Goal: Task Accomplishment & Management: Manage account settings

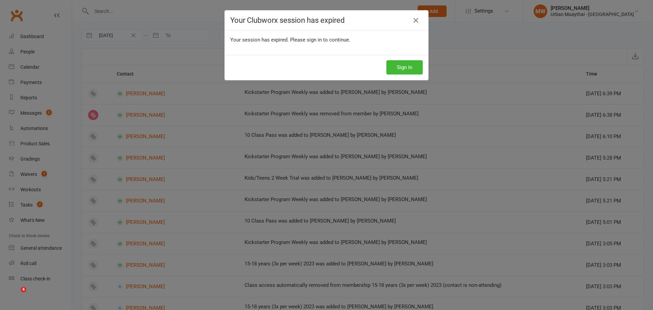
select select "MembershipLogEntry"
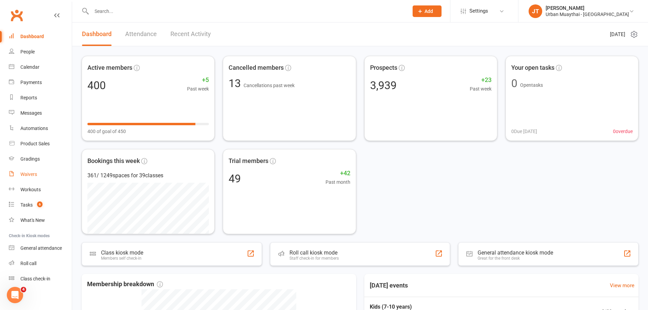
click at [33, 174] on div "Waivers" at bounding box center [28, 173] width 17 height 5
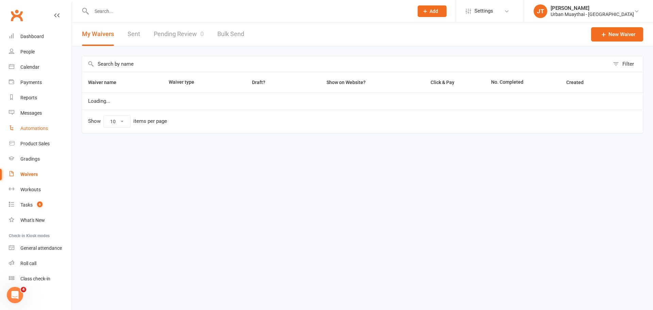
select select "100"
click at [179, 33] on link "Pending Review 0" at bounding box center [179, 33] width 50 height 23
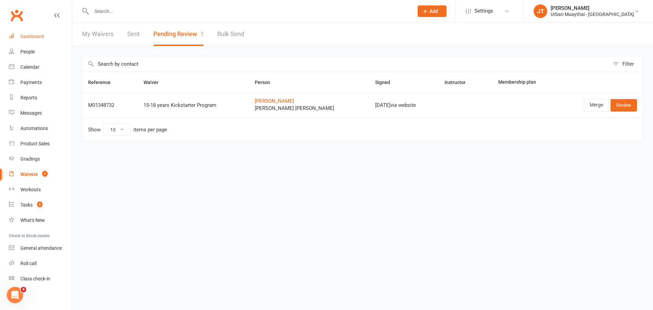
click at [48, 41] on link "Dashboard" at bounding box center [40, 36] width 63 height 15
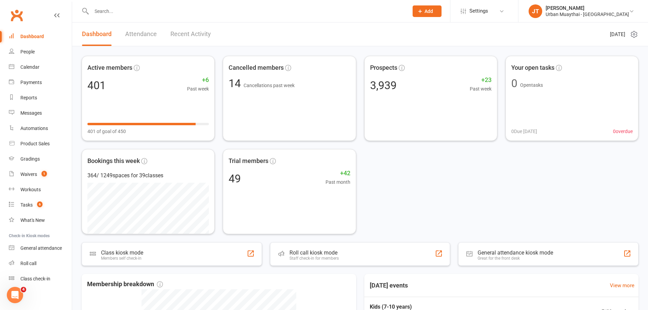
click at [160, 10] on input "text" at bounding box center [246, 11] width 314 height 10
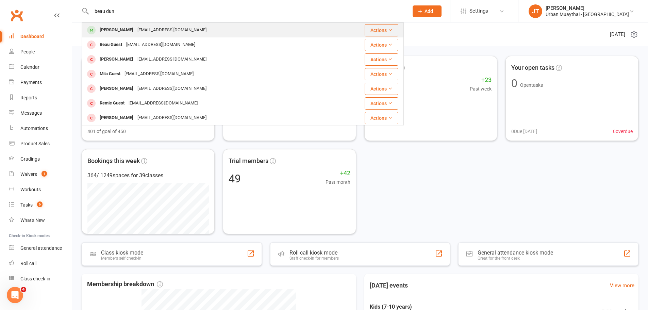
type input "beau dun"
click at [361, 28] on div "Actions" at bounding box center [364, 30] width 68 height 12
click at [145, 30] on div "kuma311@hotmail.com" at bounding box center [171, 30] width 73 height 10
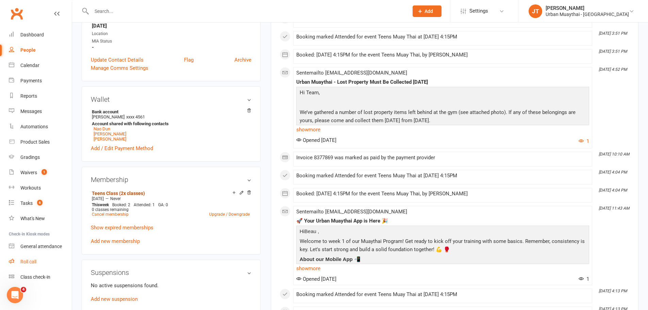
scroll to position [2, 0]
click at [55, 262] on link "Roll call" at bounding box center [40, 261] width 63 height 15
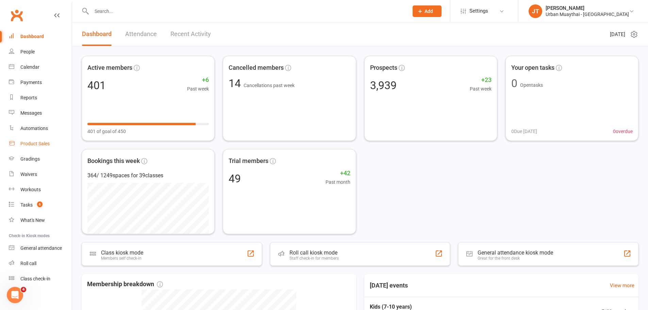
click at [35, 141] on div "Product Sales" at bounding box center [34, 143] width 29 height 5
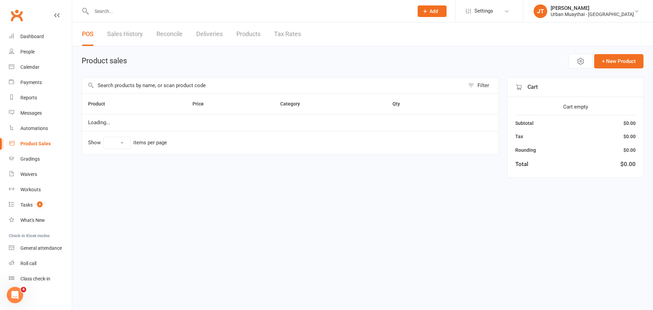
select select "10"
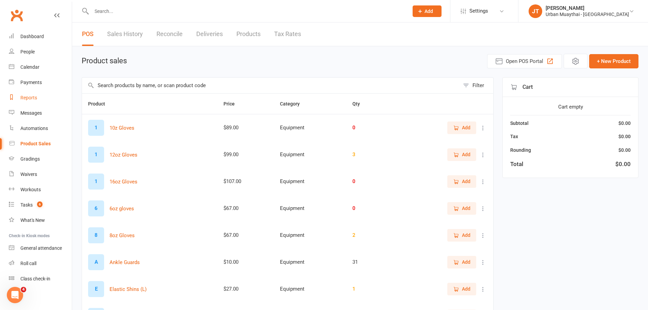
click at [39, 104] on link "Reports" at bounding box center [40, 97] width 63 height 15
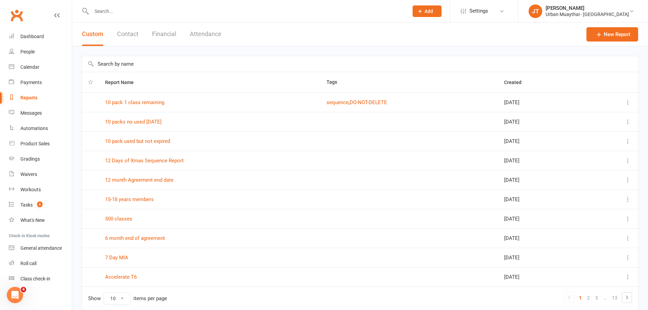
click at [165, 36] on button "Financial" at bounding box center [164, 33] width 24 height 23
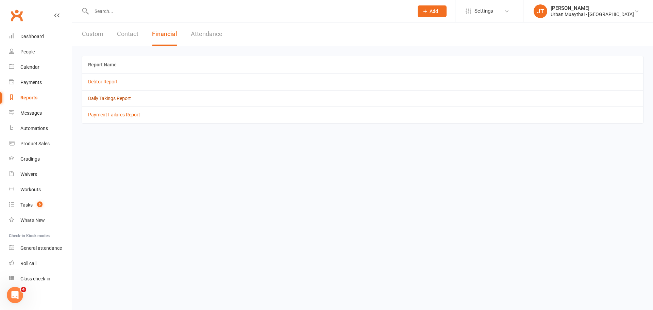
click at [113, 97] on link "Daily Takings Report" at bounding box center [109, 98] width 43 height 5
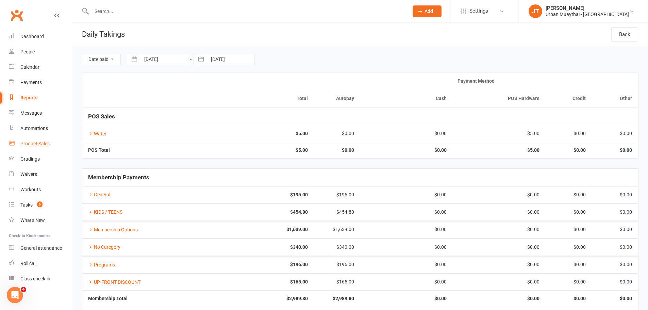
drag, startPoint x: 46, startPoint y: 141, endPoint x: 48, endPoint y: 145, distance: 4.9
click at [47, 141] on div "Product Sales" at bounding box center [34, 143] width 29 height 5
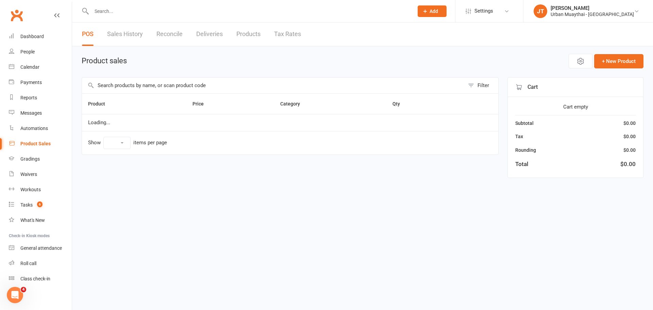
select select "10"
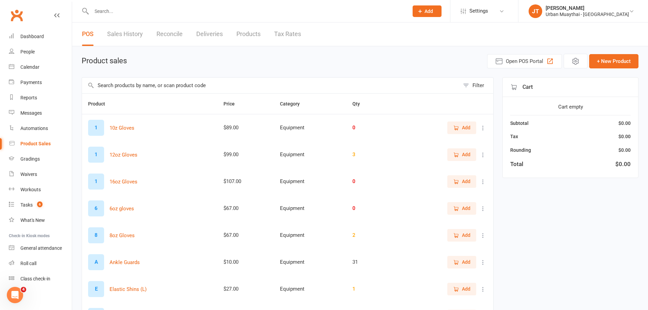
click at [152, 83] on input "text" at bounding box center [270, 86] width 377 height 16
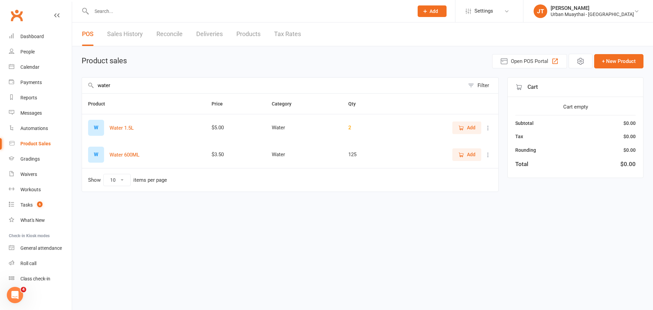
type input "water"
click at [452, 158] on button "Add" at bounding box center [466, 154] width 29 height 12
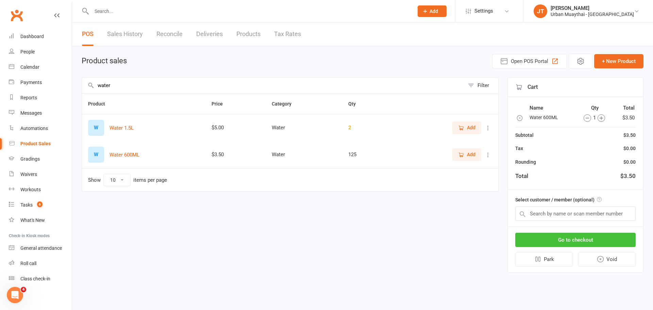
click at [546, 236] on button "Go to checkout" at bounding box center [575, 240] width 120 height 14
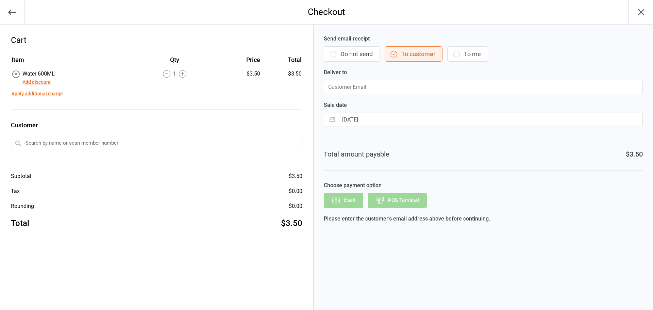
click at [367, 53] on button "Do not send" at bounding box center [352, 53] width 56 height 15
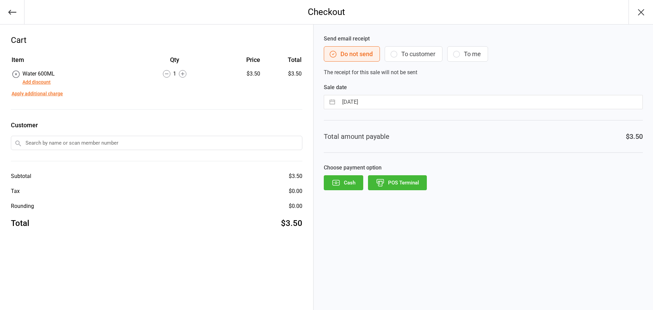
click at [404, 178] on button "POS Terminal" at bounding box center [397, 182] width 59 height 15
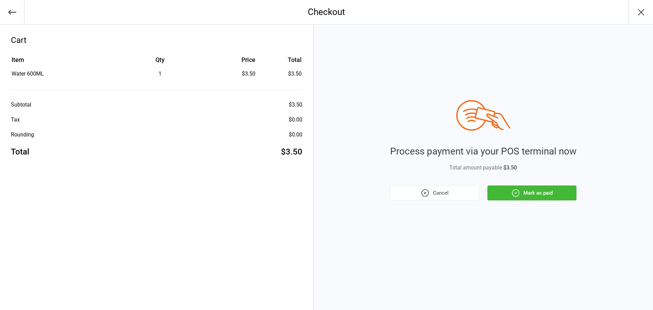
click at [523, 196] on button "Mark as paid" at bounding box center [531, 192] width 89 height 15
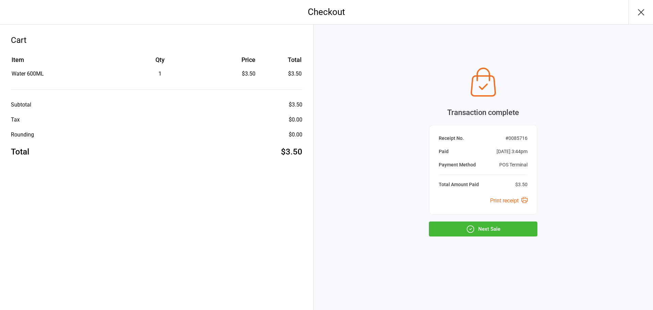
click at [502, 222] on button "Next Sale" at bounding box center [483, 228] width 108 height 15
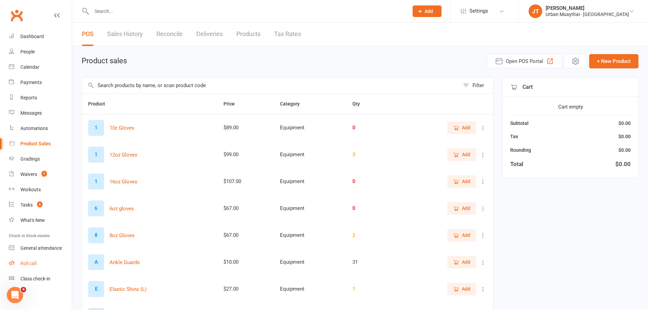
drag, startPoint x: 34, startPoint y: 269, endPoint x: 38, endPoint y: 263, distance: 7.0
click at [34, 269] on link "Roll call" at bounding box center [40, 263] width 63 height 15
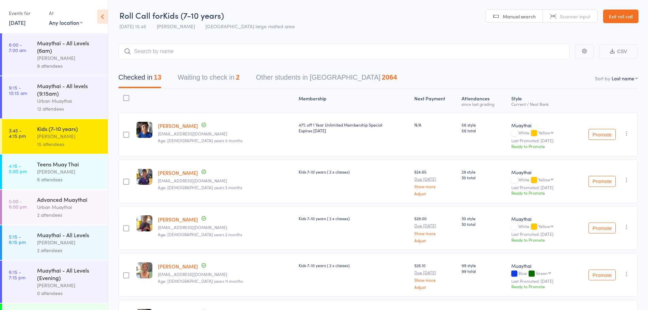
click at [73, 175] on div "[PERSON_NAME]" at bounding box center [69, 172] width 65 height 8
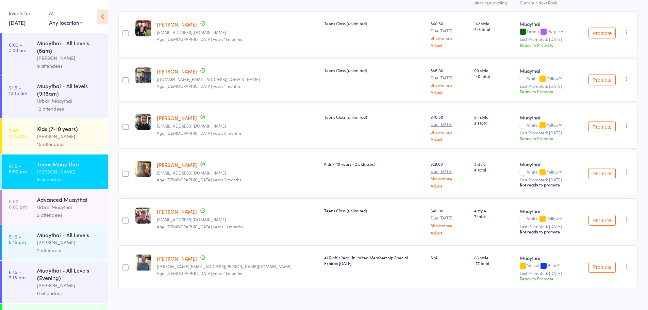
scroll to position [102, 0]
click at [627, 173] on icon "button" at bounding box center [626, 171] width 7 height 7
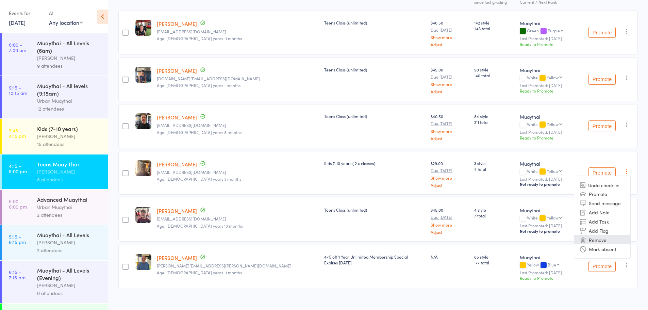
click at [605, 238] on li "Remove" at bounding box center [602, 239] width 56 height 9
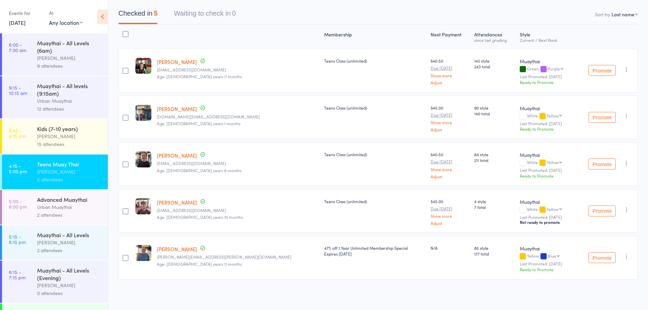
click at [60, 138] on div "Brad Earnshaw" at bounding box center [69, 136] width 65 height 8
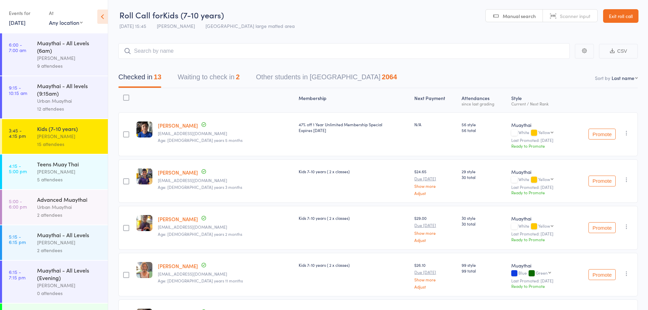
click at [160, 50] on input "search" at bounding box center [343, 51] width 451 height 16
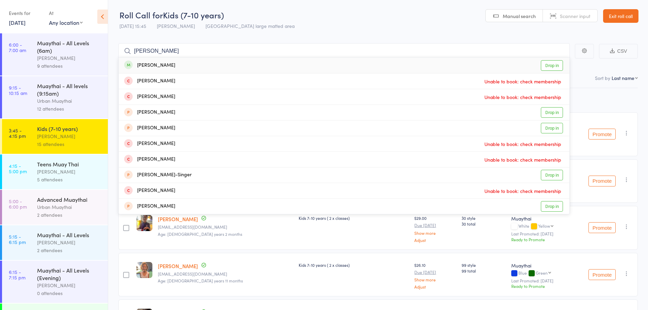
type input "levi seng"
click at [554, 62] on link "Drop in" at bounding box center [552, 65] width 22 height 11
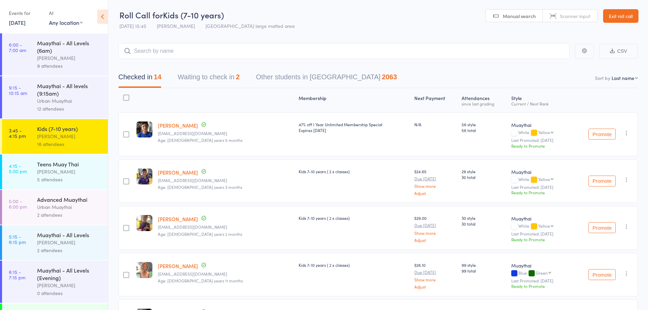
click at [625, 14] on link "Exit roll call" at bounding box center [620, 16] width 35 height 14
click at [210, 76] on button "Waiting to check in 2" at bounding box center [209, 79] width 62 height 18
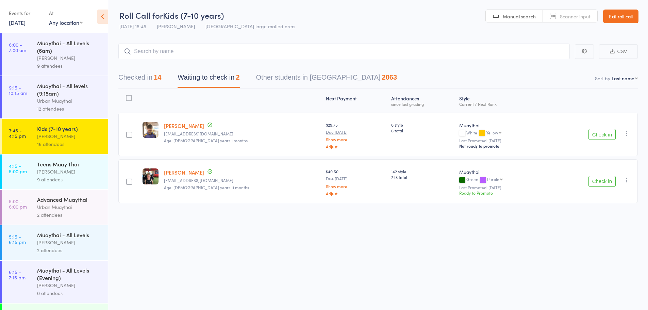
click at [627, 132] on icon "button" at bounding box center [626, 133] width 7 height 7
click at [600, 201] on li "Remove" at bounding box center [602, 201] width 56 height 9
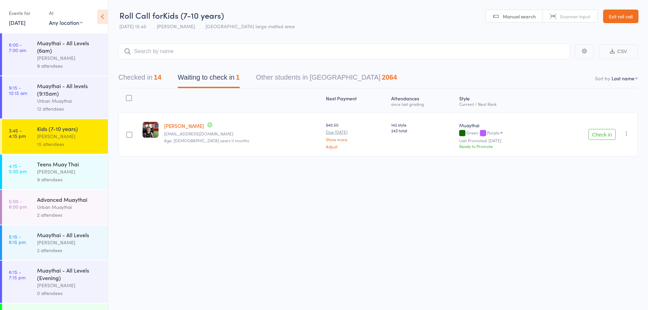
click at [625, 134] on icon "button" at bounding box center [626, 133] width 7 height 7
click at [605, 204] on li "Remove" at bounding box center [602, 201] width 56 height 9
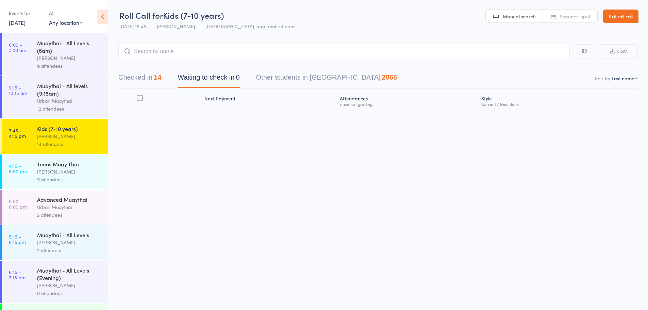
click at [64, 171] on div "[PERSON_NAME]" at bounding box center [69, 172] width 65 height 8
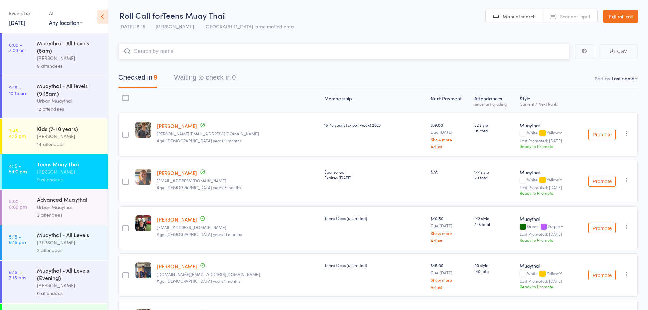
click at [187, 57] on input "search" at bounding box center [343, 52] width 451 height 16
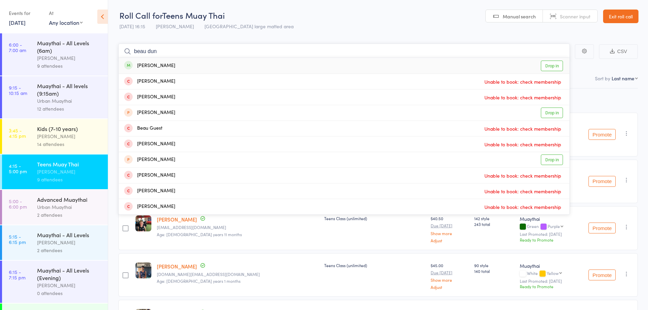
type input "beau dun"
click at [551, 67] on link "Drop in" at bounding box center [552, 66] width 22 height 11
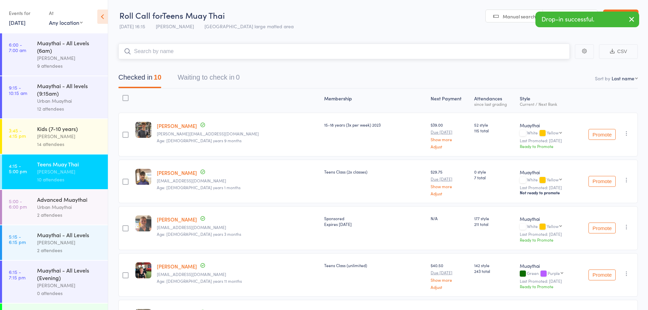
click at [249, 55] on input "search" at bounding box center [343, 52] width 451 height 16
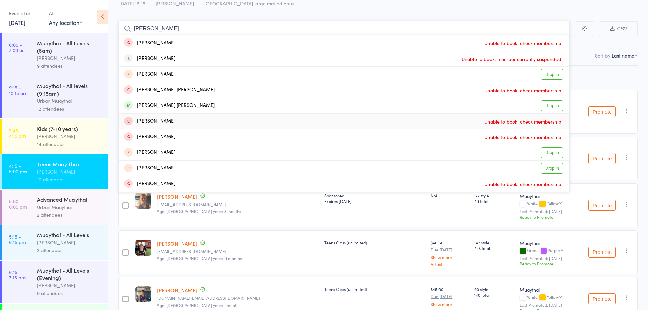
scroll to position [34, 0]
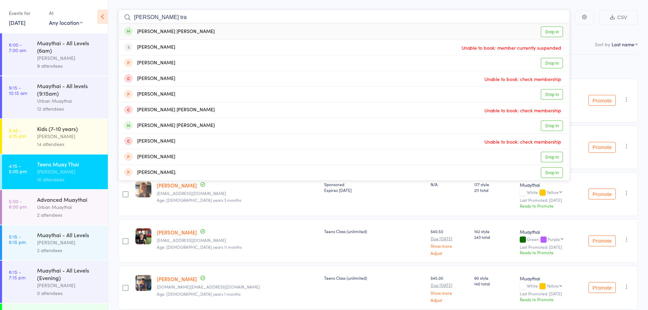
type input "cooper tra"
click at [557, 31] on link "Drop in" at bounding box center [552, 32] width 22 height 11
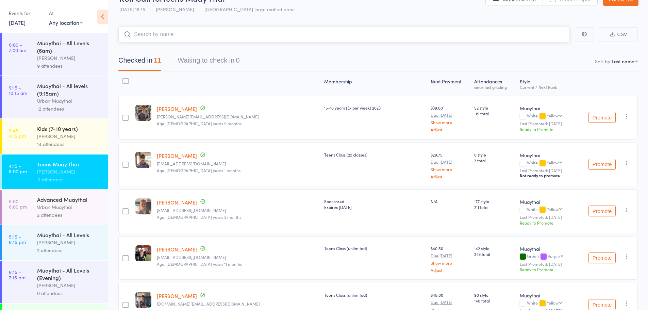
scroll to position [0, 0]
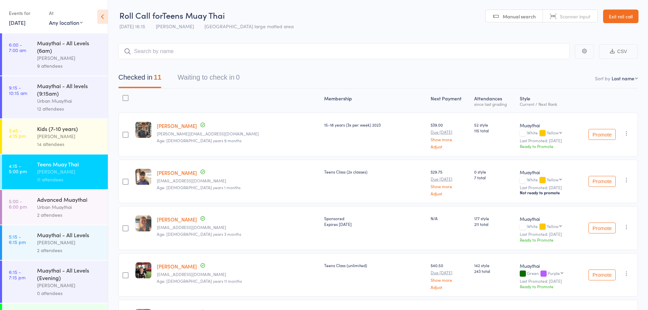
click at [623, 19] on link "Exit roll call" at bounding box center [620, 17] width 35 height 14
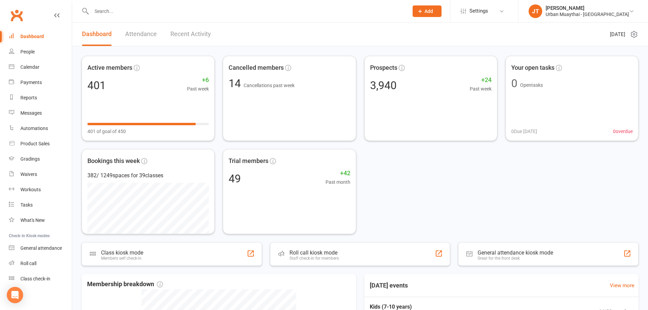
click at [129, 12] on input "text" at bounding box center [246, 11] width 314 height 10
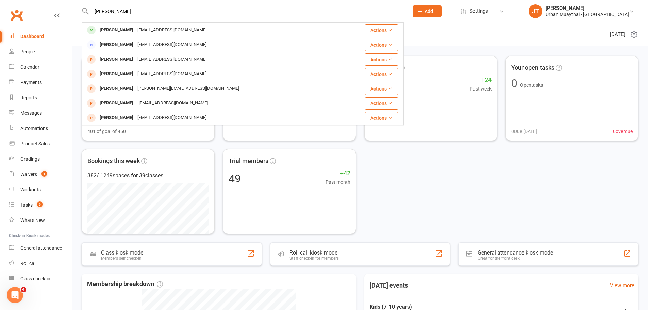
type input "[PERSON_NAME]"
click at [116, 29] on div "[PERSON_NAME]" at bounding box center [117, 30] width 38 height 10
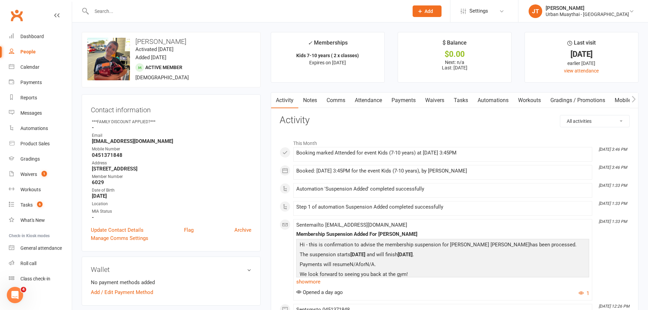
click at [411, 97] on link "Payments" at bounding box center [404, 100] width 34 height 16
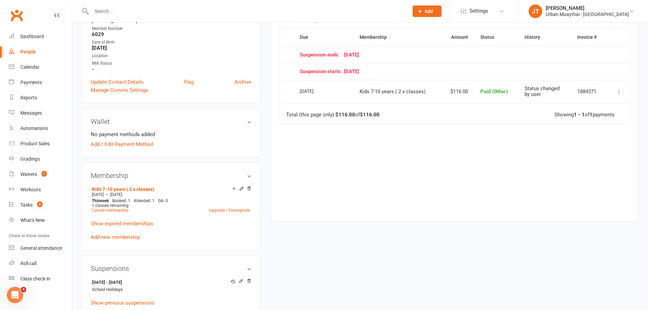
scroll to position [34, 0]
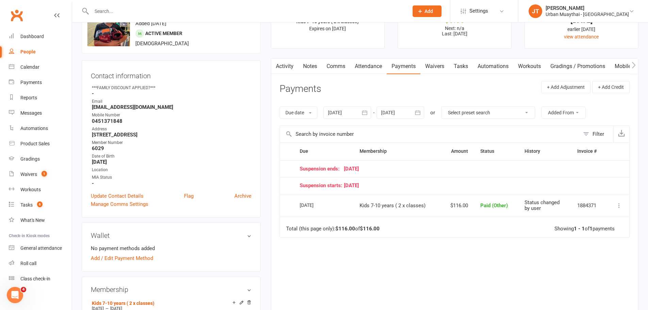
drag, startPoint x: 290, startPoint y: 65, endPoint x: 294, endPoint y: 72, distance: 7.8
click at [290, 65] on link "Activity" at bounding box center [284, 66] width 27 height 16
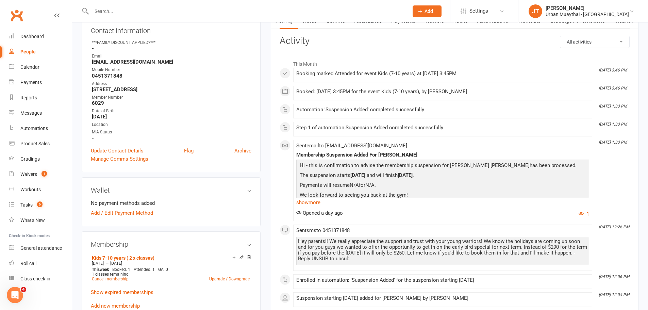
scroll to position [102, 0]
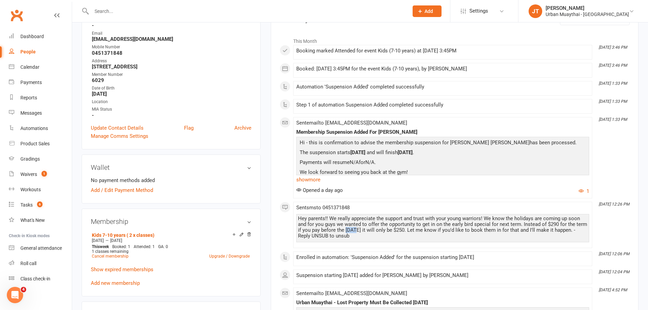
drag, startPoint x: 346, startPoint y: 230, endPoint x: 356, endPoint y: 228, distance: 10.0
click at [356, 228] on div "Hey parents!! We really appreciate the support and trust with your young warrio…" at bounding box center [442, 227] width 289 height 23
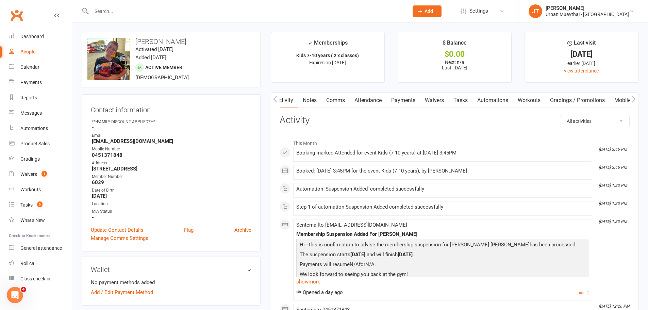
click at [313, 98] on link "Notes" at bounding box center [309, 100] width 23 height 16
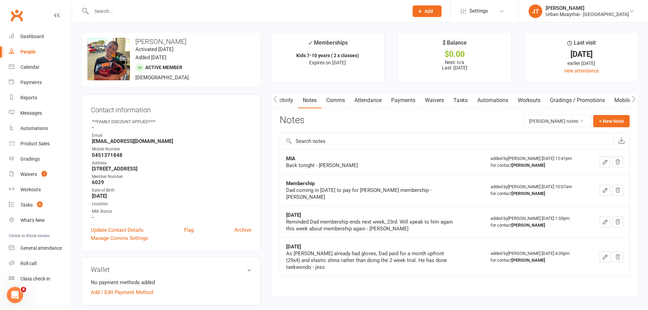
click at [613, 113] on div "Activity Notes Comms Attendance Payments Waivers Tasks Automations Workouts Gra…" at bounding box center [455, 194] width 368 height 204
click at [610, 120] on button "+ New Note" at bounding box center [611, 121] width 36 height 12
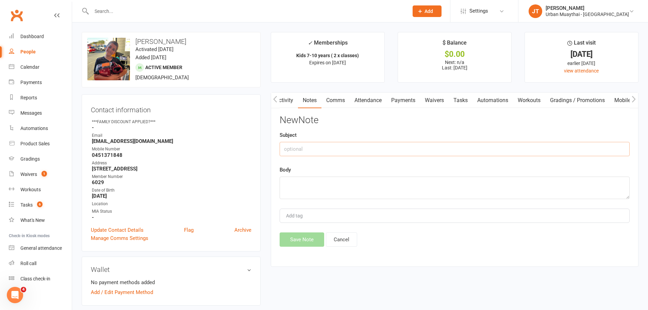
click at [323, 152] on input "text" at bounding box center [455, 149] width 350 height 14
type input "membership"
drag, startPoint x: 305, startPoint y: 189, endPoint x: 285, endPoint y: 184, distance: 20.7
click at [287, 186] on textarea at bounding box center [455, 187] width 350 height 22
click at [283, 182] on textarea at bounding box center [455, 187] width 350 height 22
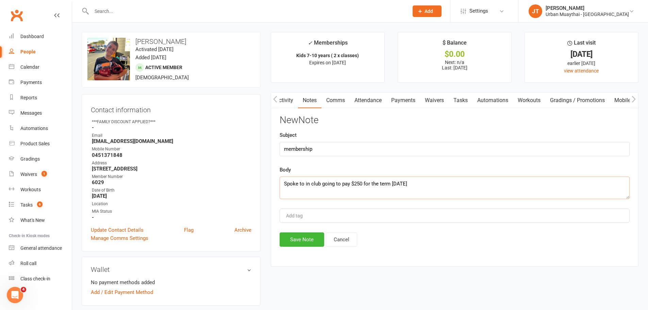
click at [449, 181] on textarea "Spoke to in club going to pay $250 for the term on tuesday" at bounding box center [455, 187] width 350 height 22
type textarea "Spoke to in club going to pay $250 for the term on tuesday 16/09/25 - JT 11/9/25"
click at [305, 242] on button "Save Note" at bounding box center [302, 239] width 45 height 14
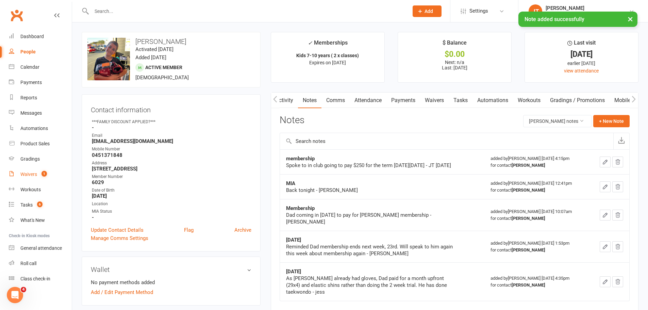
click at [43, 174] on span "1" at bounding box center [43, 174] width 5 height 6
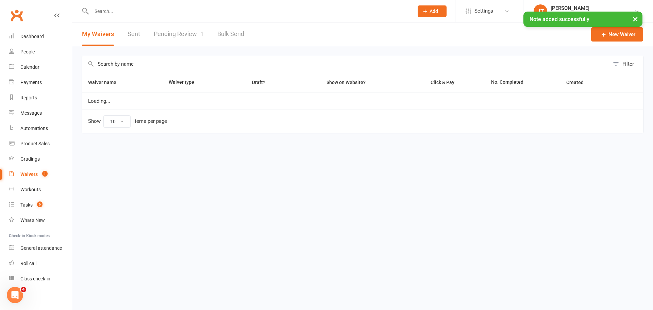
select select "100"
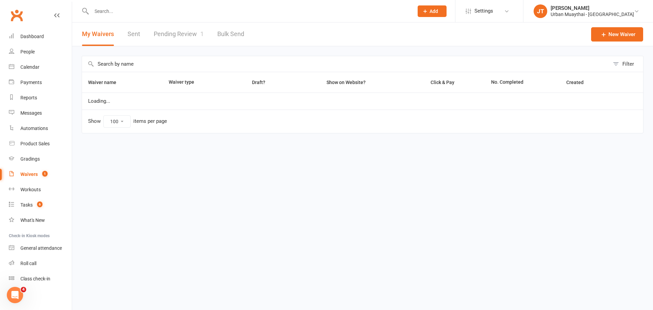
click at [180, 27] on link "Pending Review 1" at bounding box center [179, 33] width 50 height 23
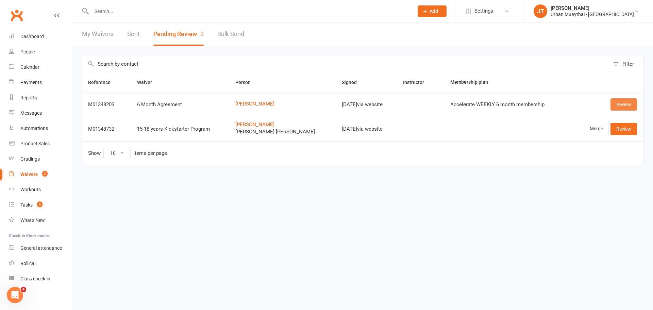
click at [625, 103] on link "Review" at bounding box center [623, 104] width 27 height 12
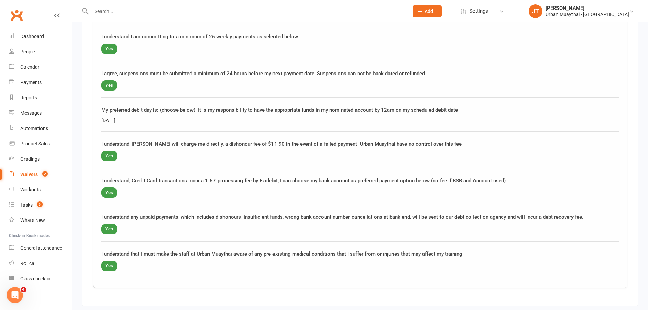
scroll to position [680, 0]
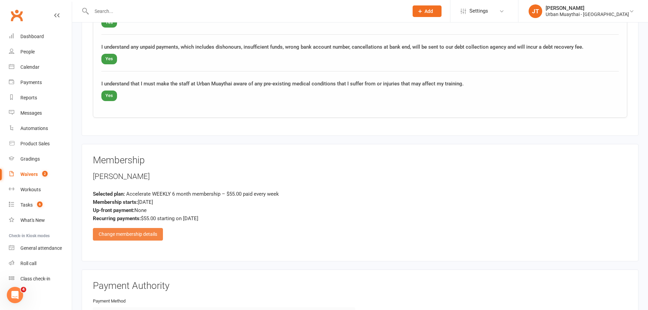
click at [118, 231] on div "Change membership details" at bounding box center [128, 234] width 70 height 12
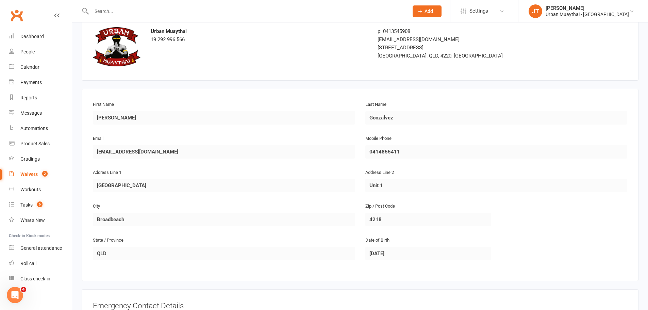
scroll to position [34, 0]
